Goal: Information Seeking & Learning: Learn about a topic

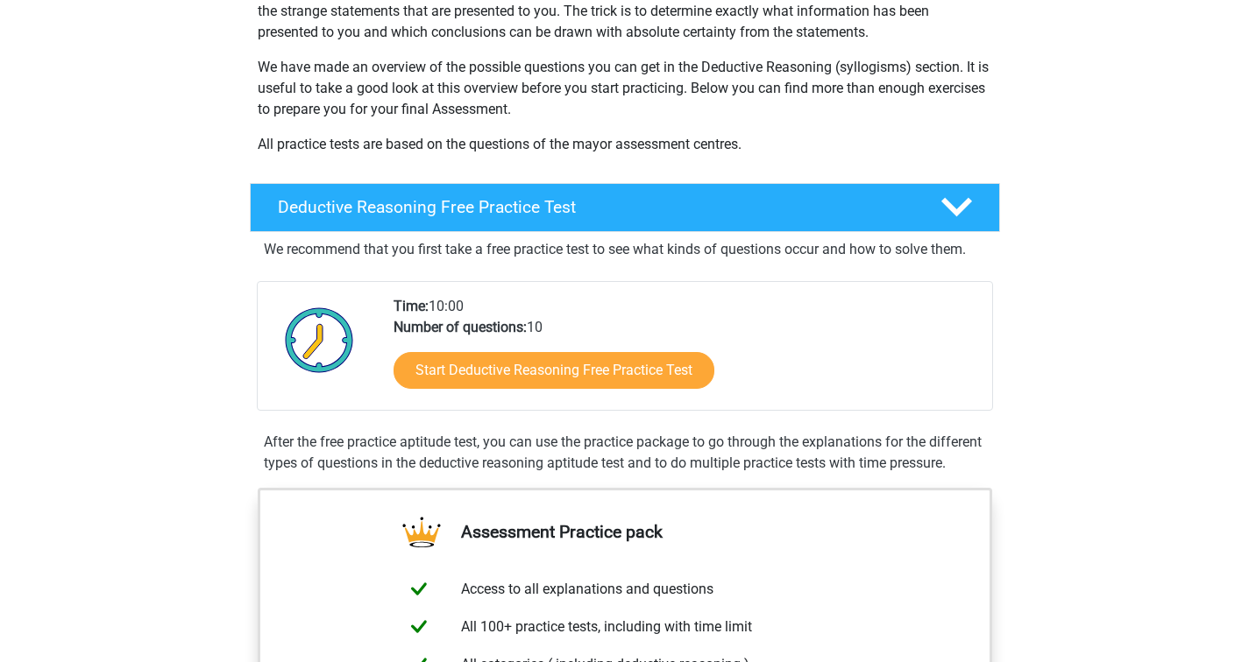
scroll to position [257, 0]
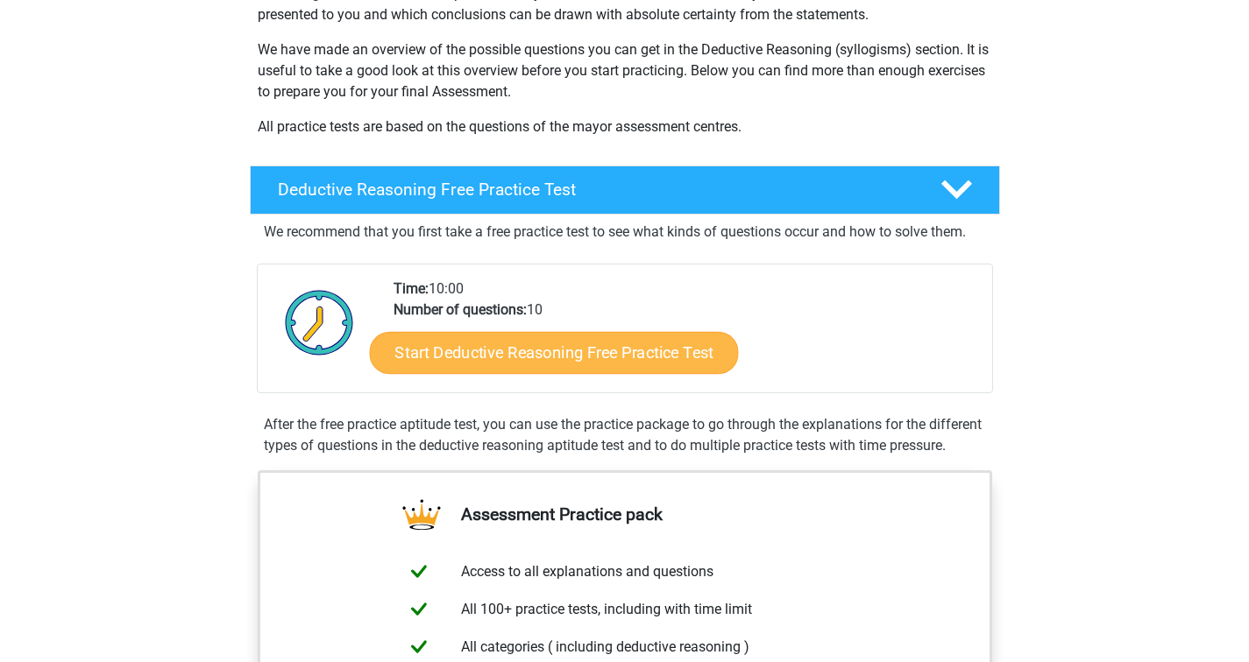
click at [553, 360] on link "Start Deductive Reasoning Free Practice Test" at bounding box center [553, 352] width 369 height 42
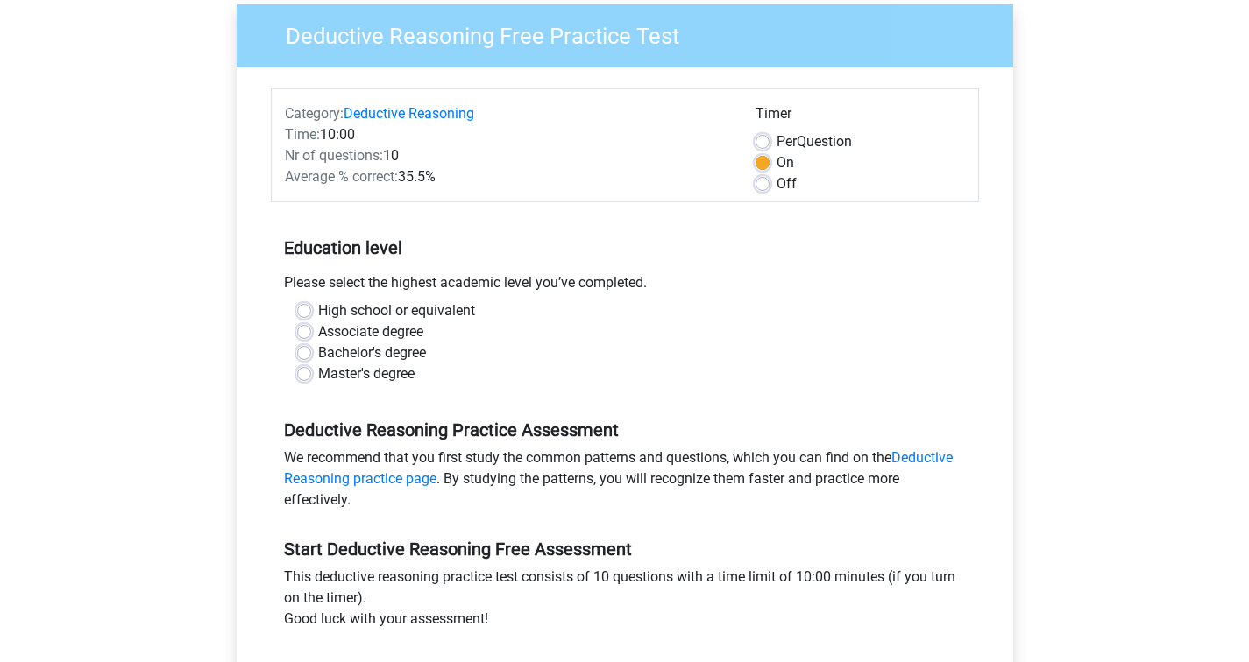
scroll to position [91, 0]
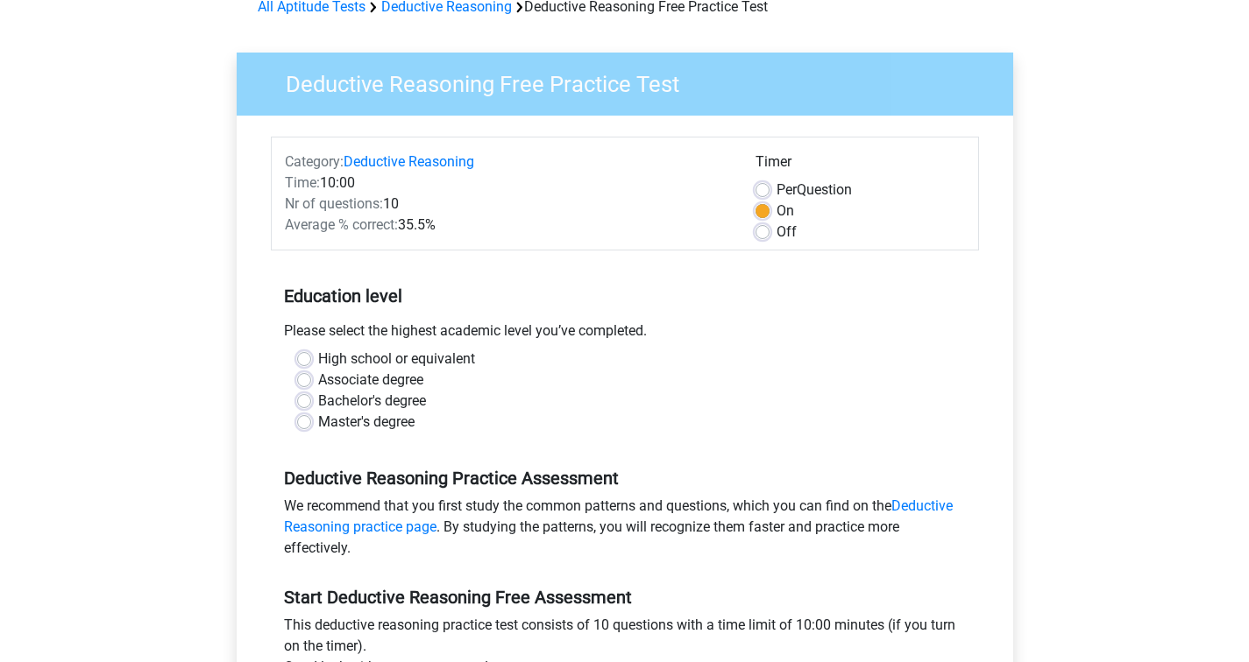
click at [776, 192] on label "Per Question" at bounding box center [813, 190] width 75 height 21
click at [757, 192] on input "Per Question" at bounding box center [762, 189] width 14 height 18
radio input "true"
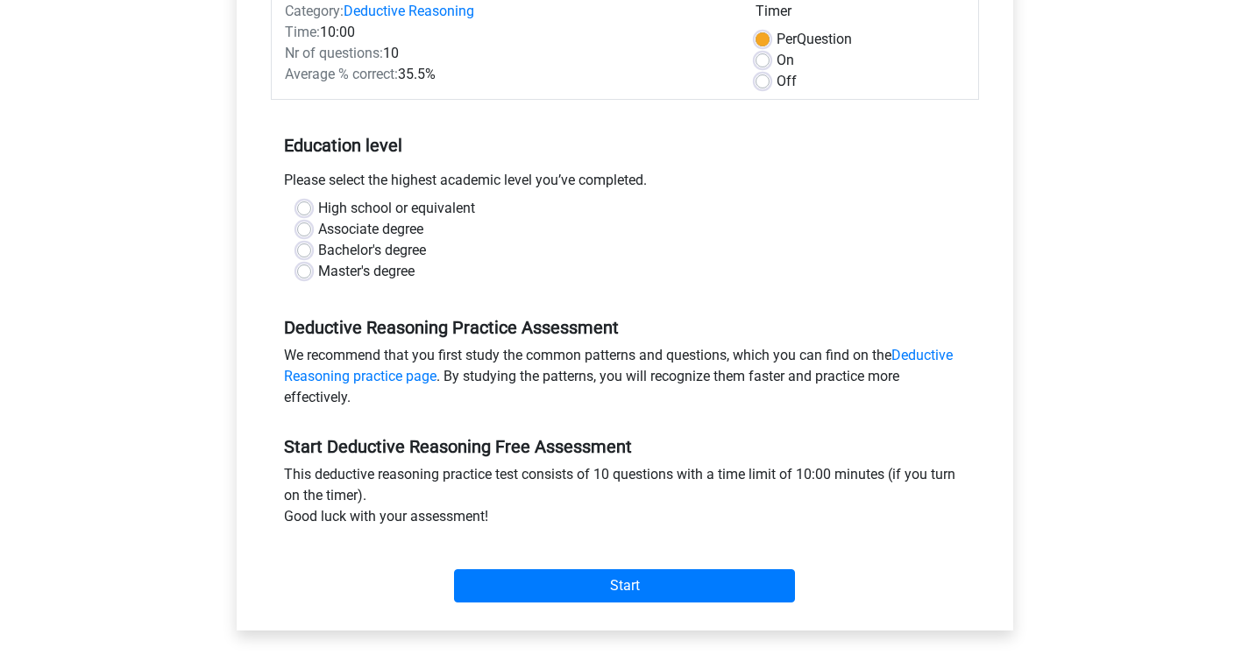
scroll to position [246, 0]
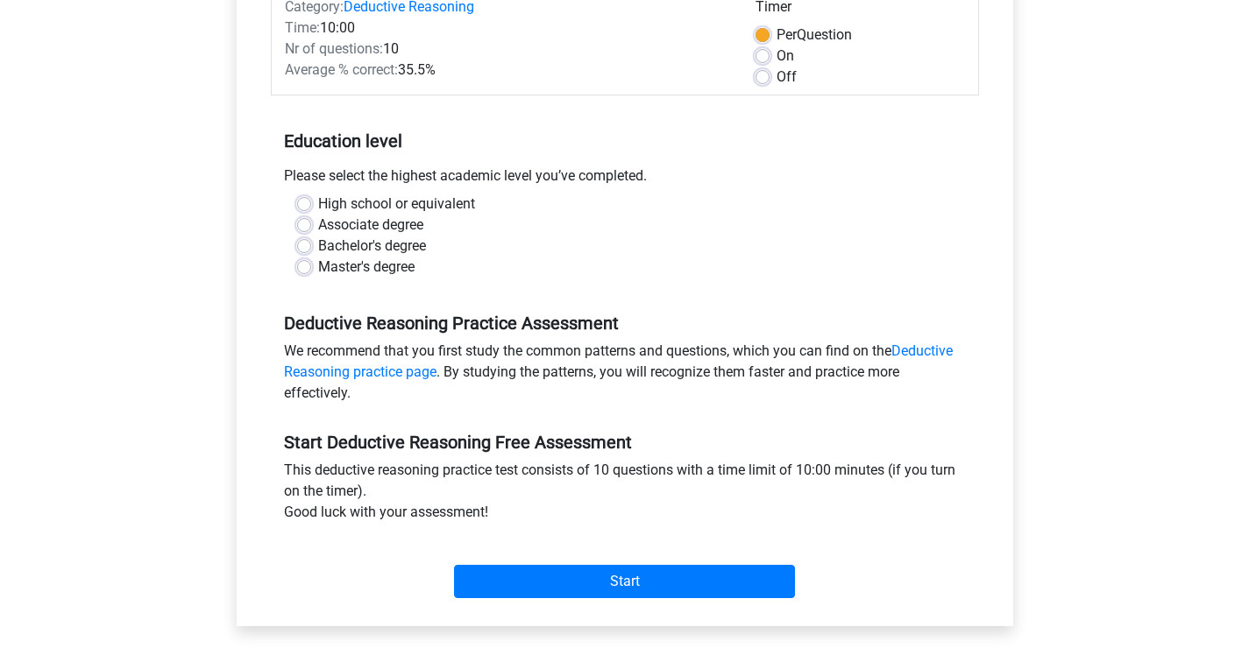
click at [318, 249] on label "Bachelor's degree" at bounding box center [372, 246] width 108 height 21
click at [302, 249] on input "Bachelor's degree" at bounding box center [304, 245] width 14 height 18
radio input "true"
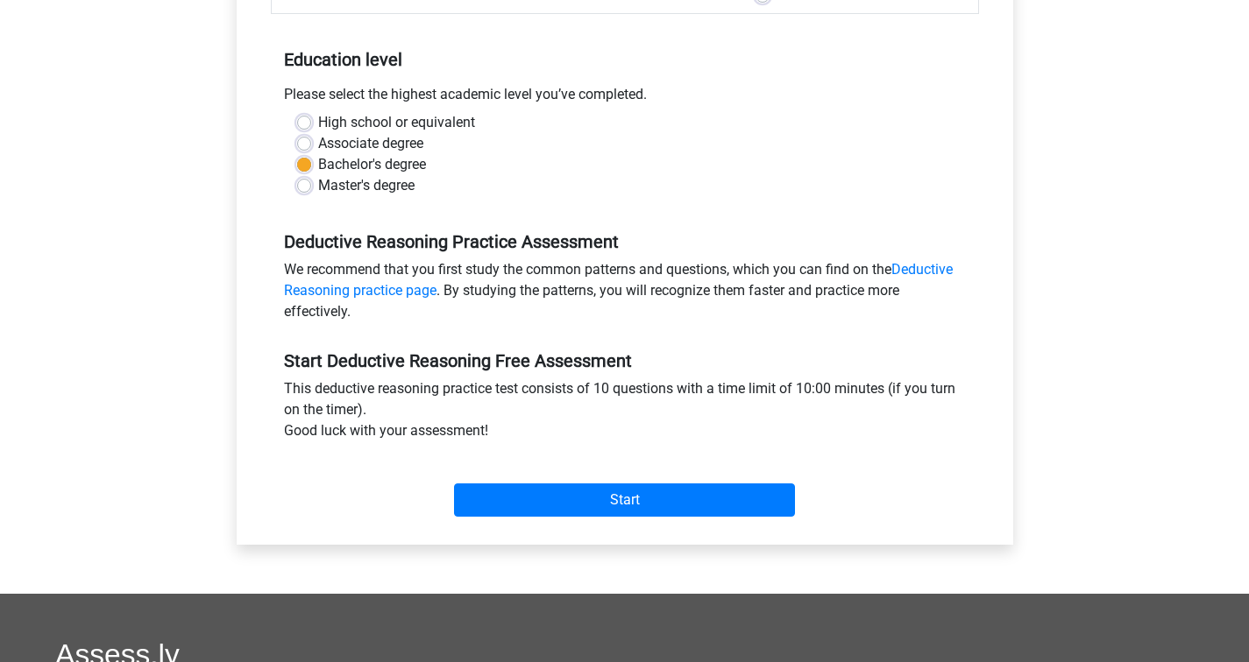
scroll to position [403, 0]
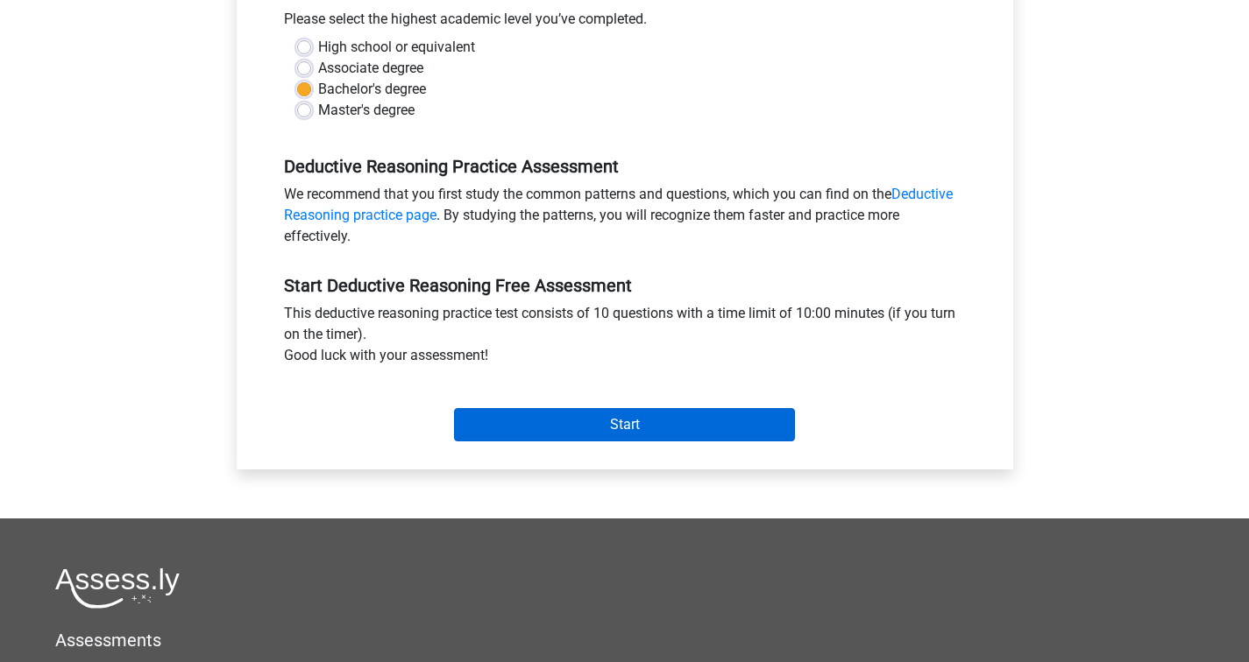
click at [529, 427] on input "Start" at bounding box center [624, 424] width 341 height 33
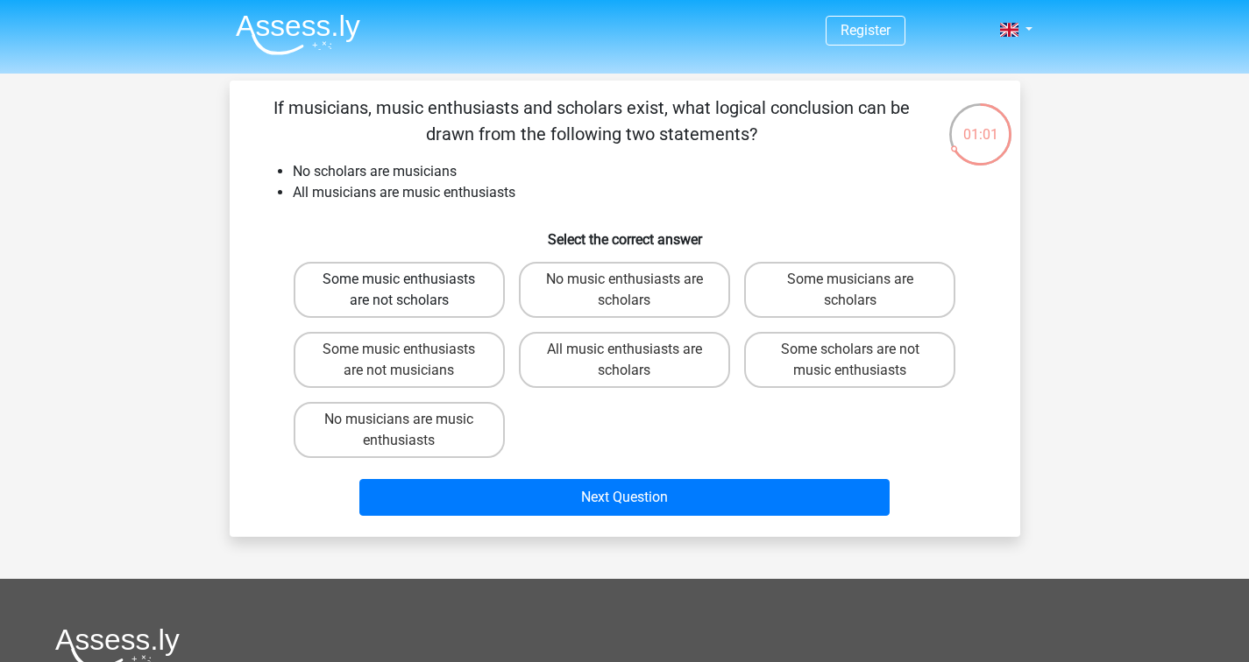
click at [471, 302] on label "Some music enthusiasts are not scholars" at bounding box center [399, 290] width 211 height 56
click at [410, 291] on input "Some music enthusiasts are not scholars" at bounding box center [404, 285] width 11 height 11
radio input "true"
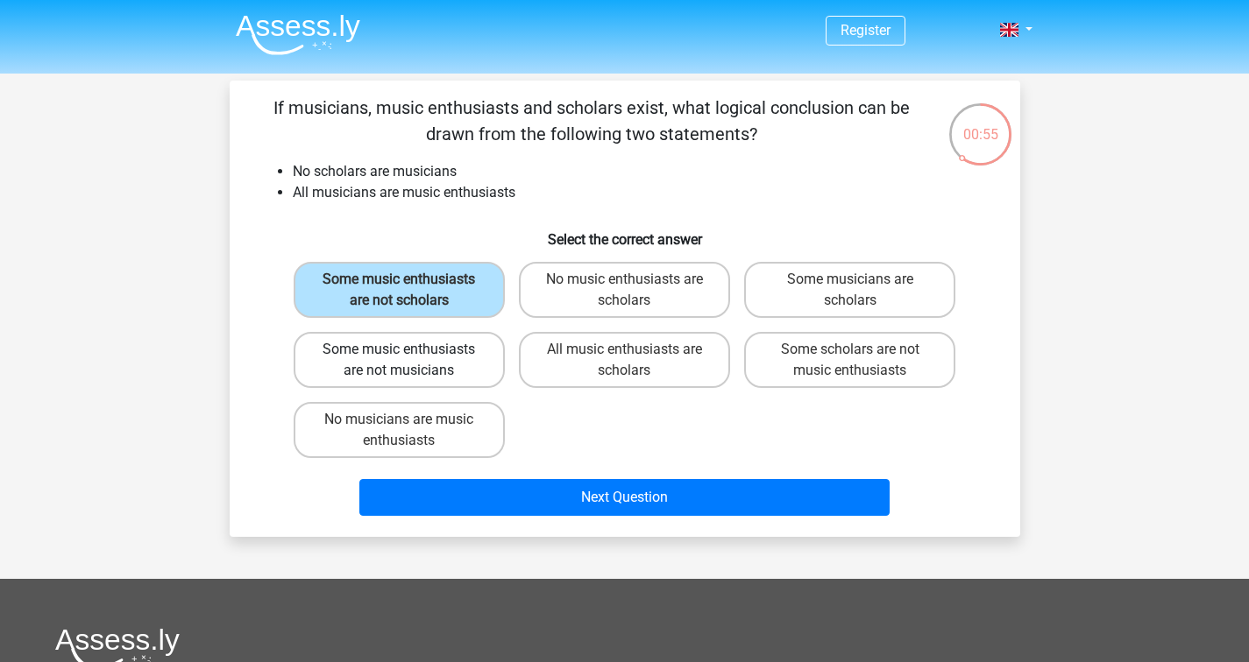
click at [468, 388] on label "Some music enthusiasts are not musicians" at bounding box center [399, 360] width 211 height 56
click at [410, 361] on input "Some music enthusiasts are not musicians" at bounding box center [404, 355] width 11 height 11
radio input "true"
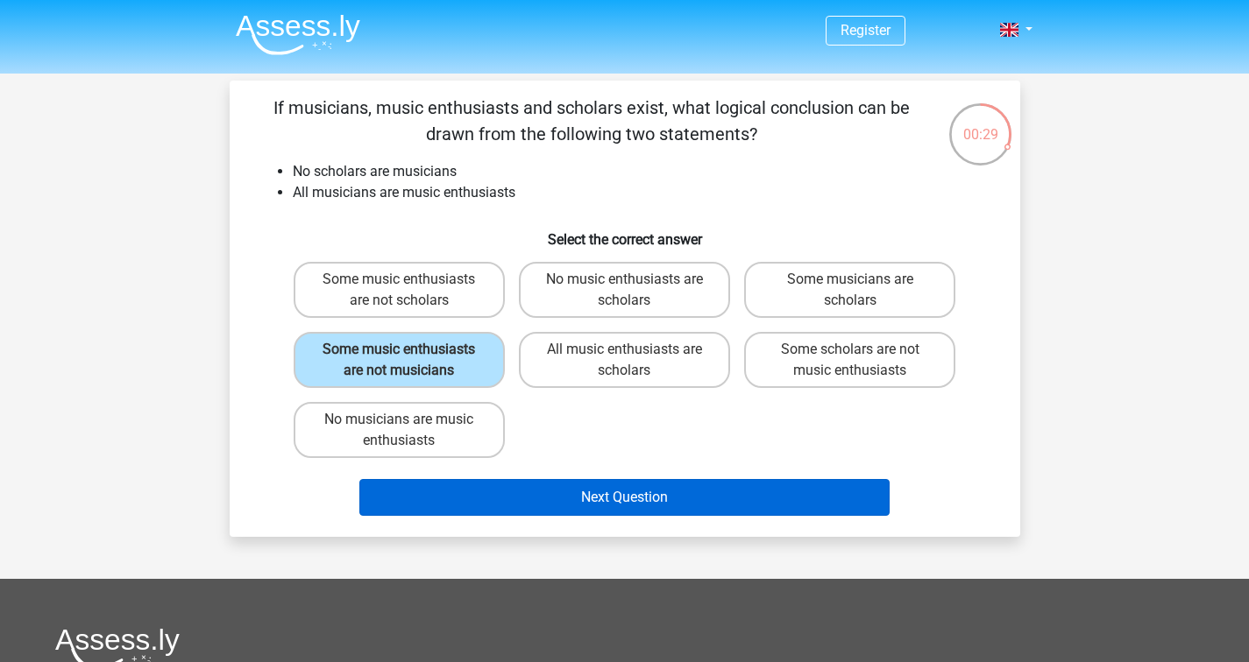
click at [684, 516] on button "Next Question" at bounding box center [624, 497] width 530 height 37
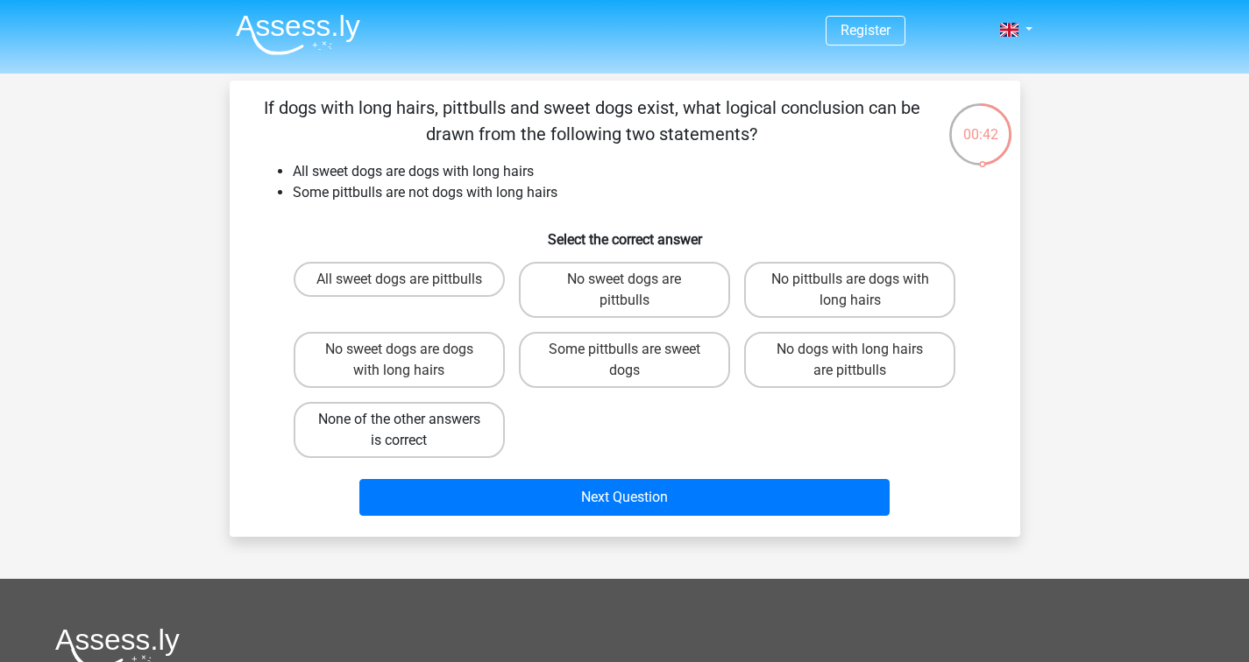
click at [471, 437] on label "None of the other answers is correct" at bounding box center [399, 430] width 211 height 56
click at [410, 431] on input "None of the other answers is correct" at bounding box center [404, 425] width 11 height 11
radio input "true"
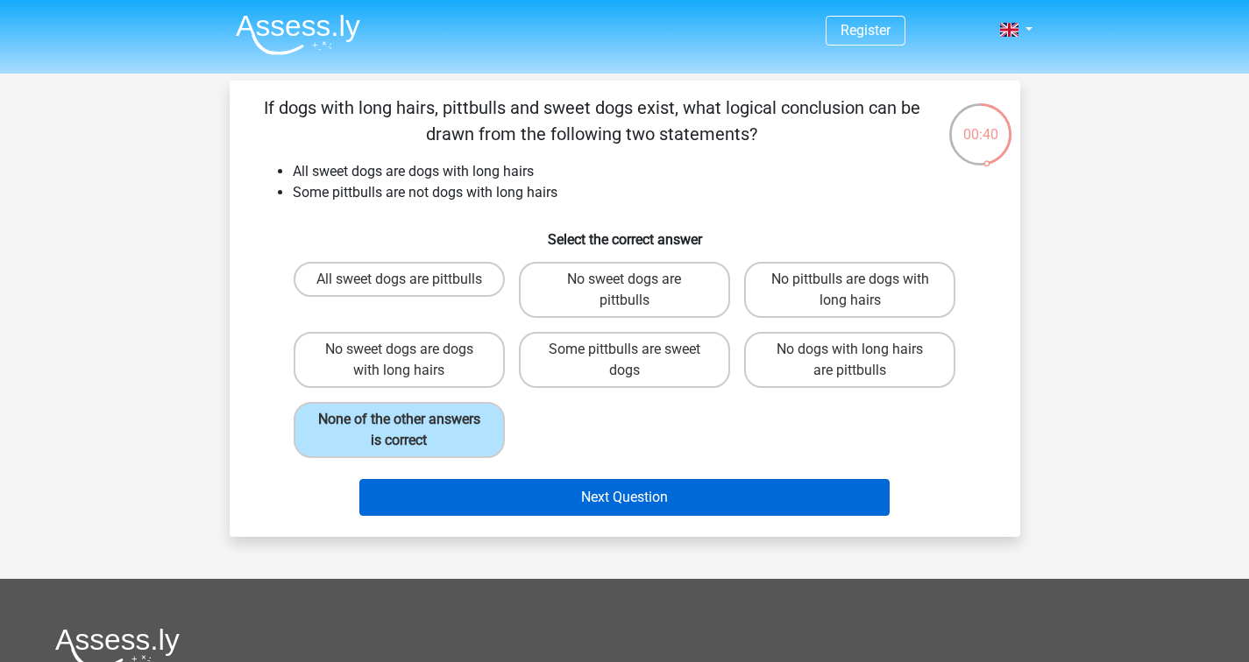
click at [553, 505] on button "Next Question" at bounding box center [624, 497] width 530 height 37
